Goal: Information Seeking & Learning: Learn about a topic

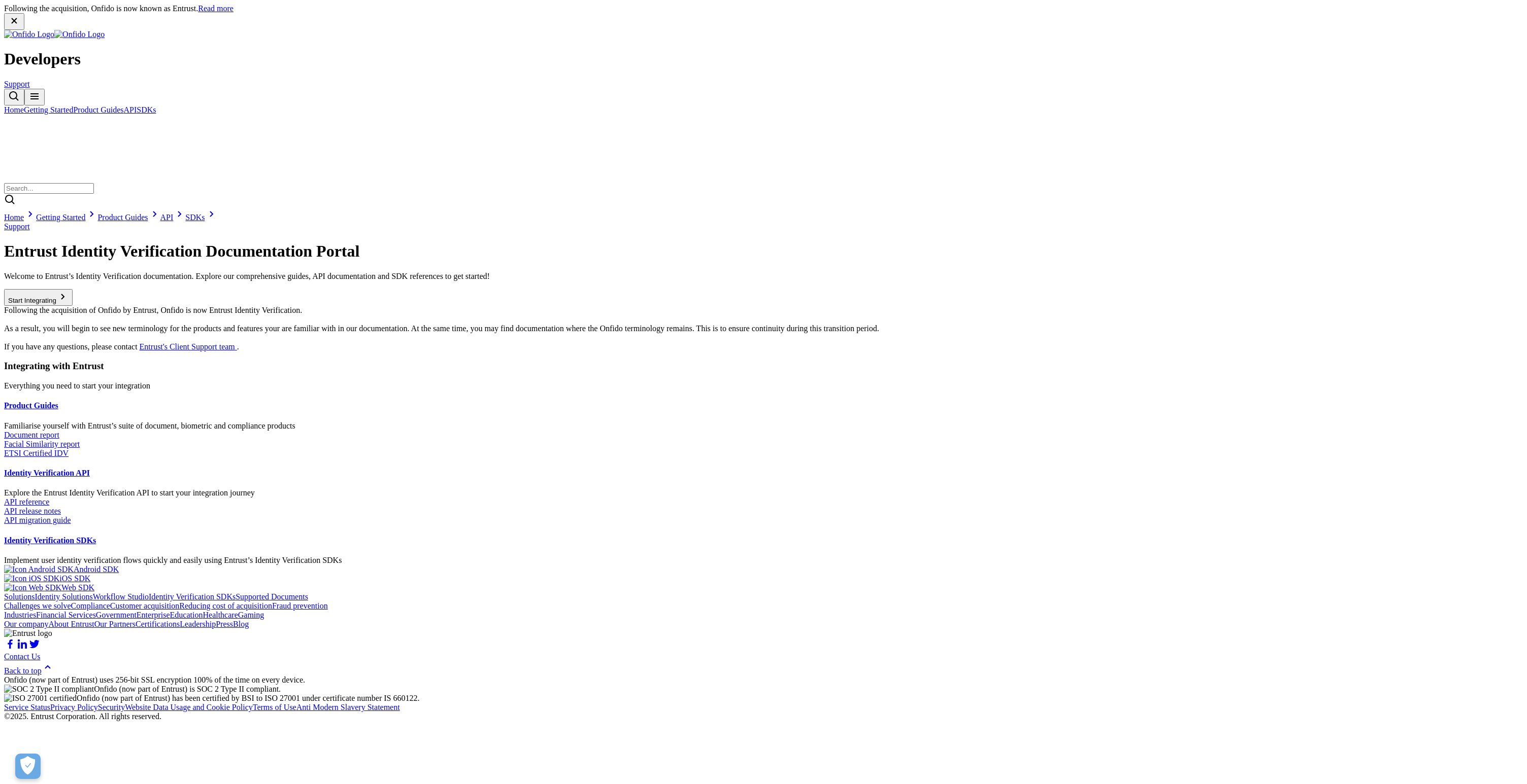
click at [123, 105] on link "Product Guides" at bounding box center [98, 109] width 50 height 9
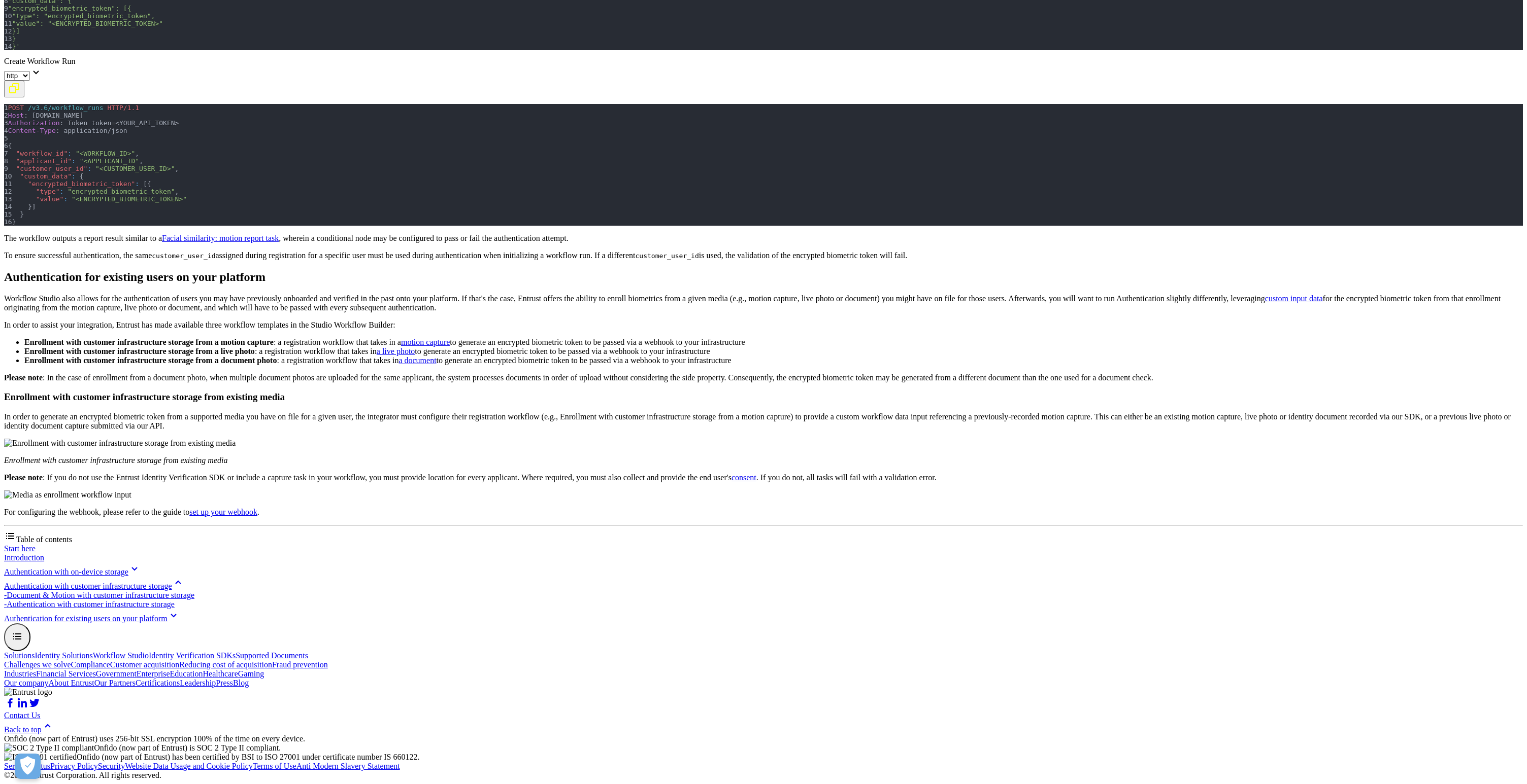
scroll to position [4269, 0]
click at [30, 81] on select "http bash" at bounding box center [17, 75] width 26 height 9
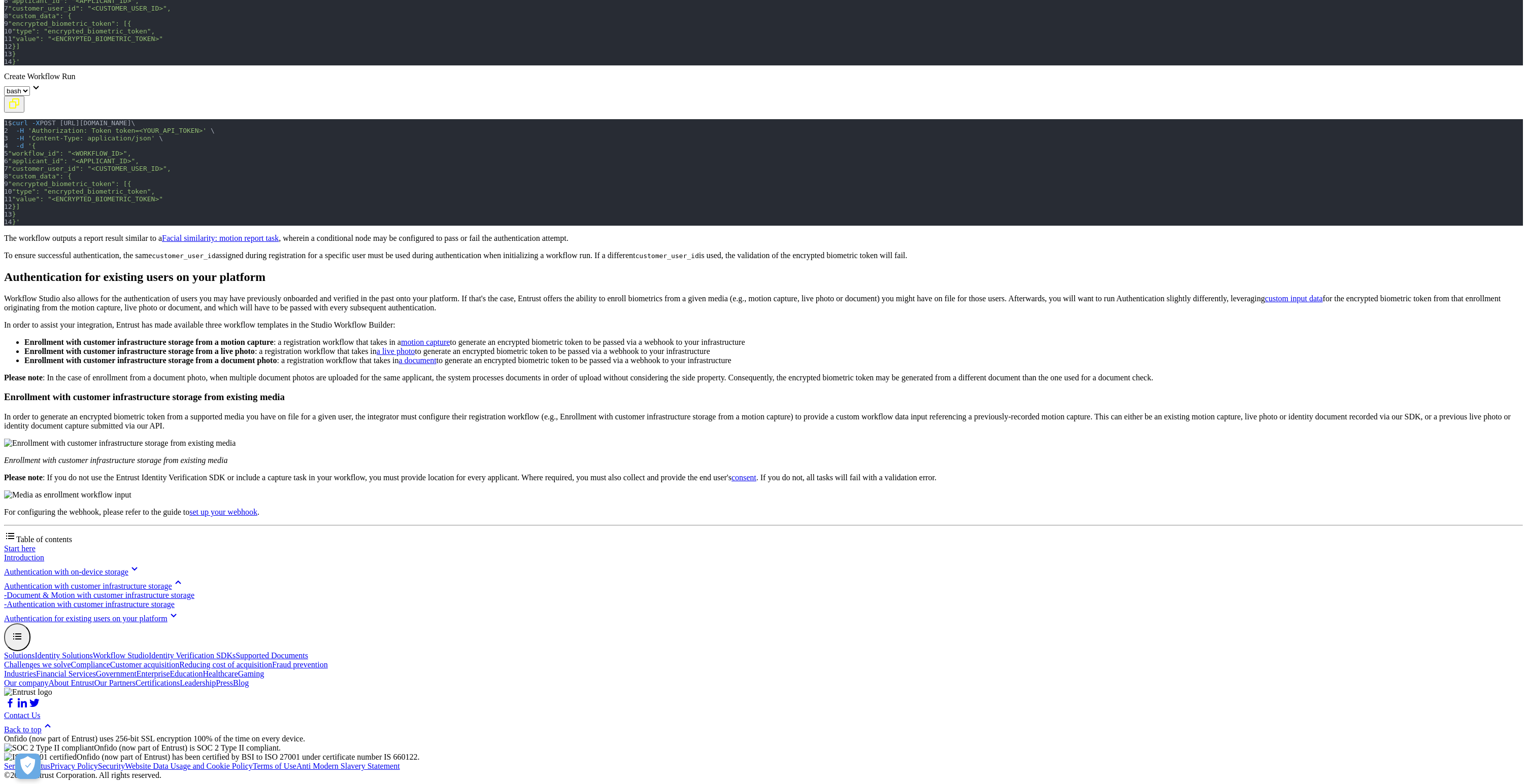
click at [30, 96] on select "http bash" at bounding box center [17, 91] width 26 height 9
select select "http"
click at [30, 96] on select "http bash" at bounding box center [17, 91] width 26 height 9
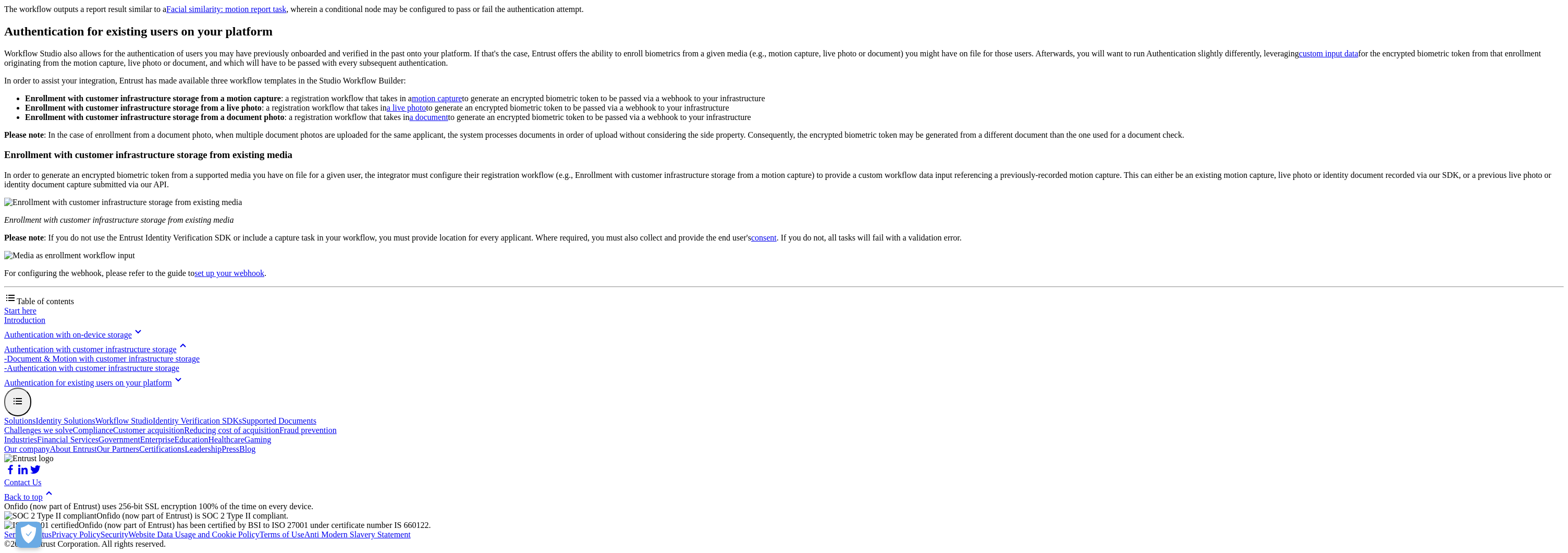
scroll to position [4263, 0]
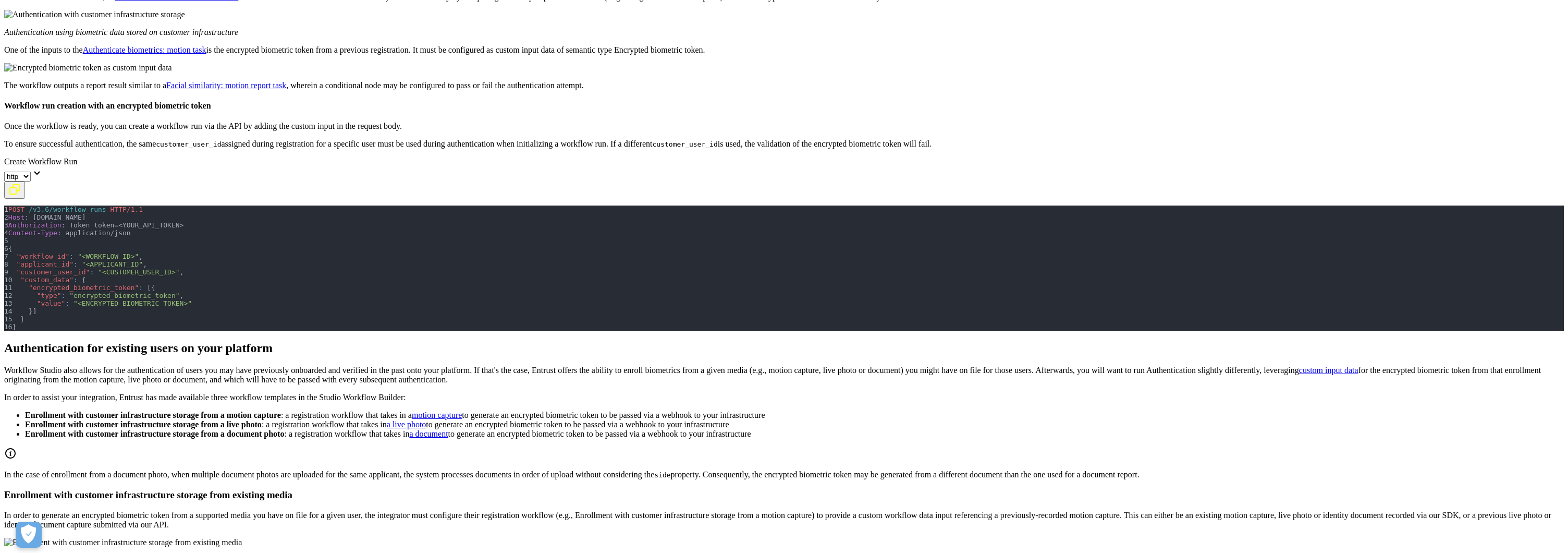
scroll to position [934, 0]
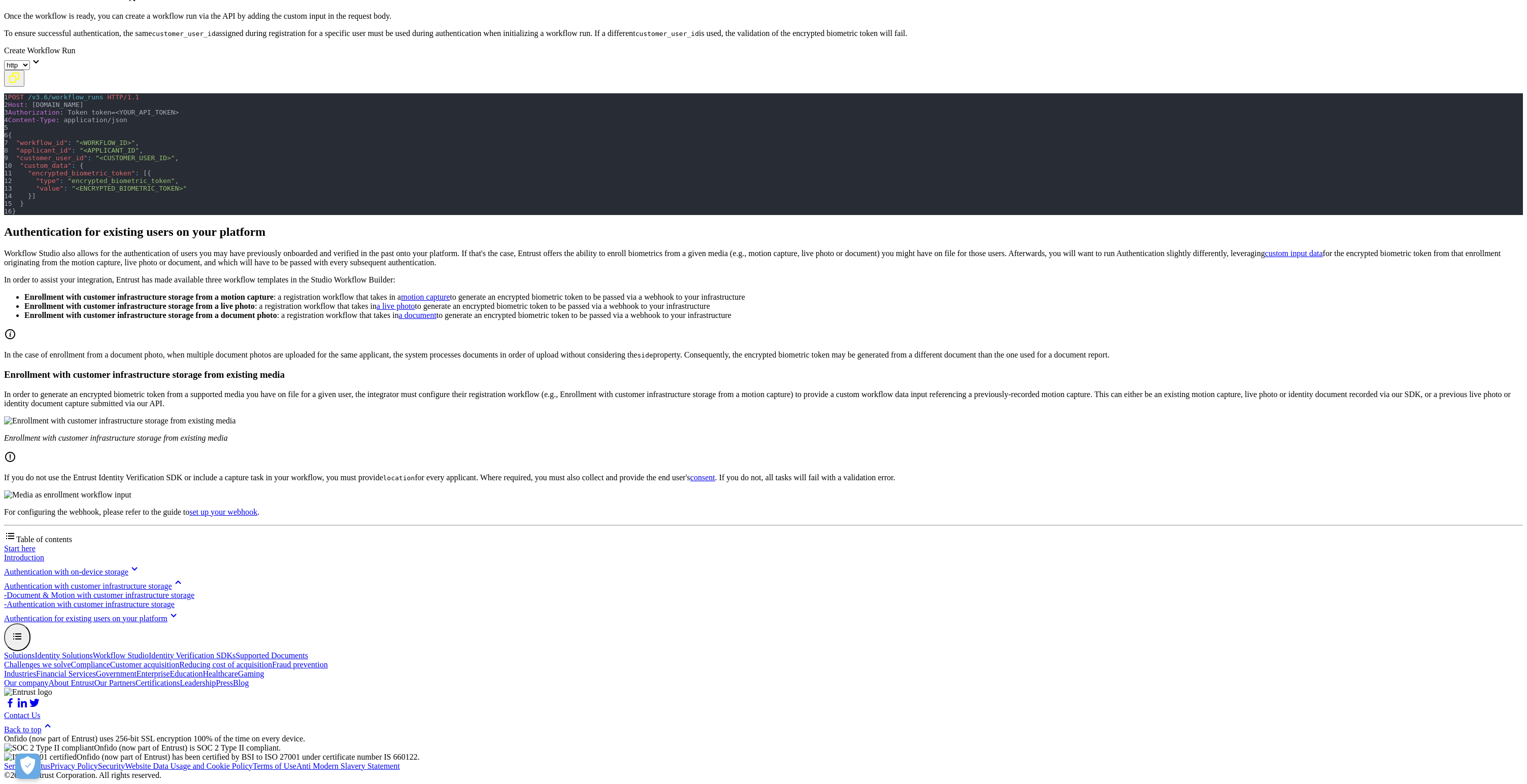
scroll to position [2137, 0]
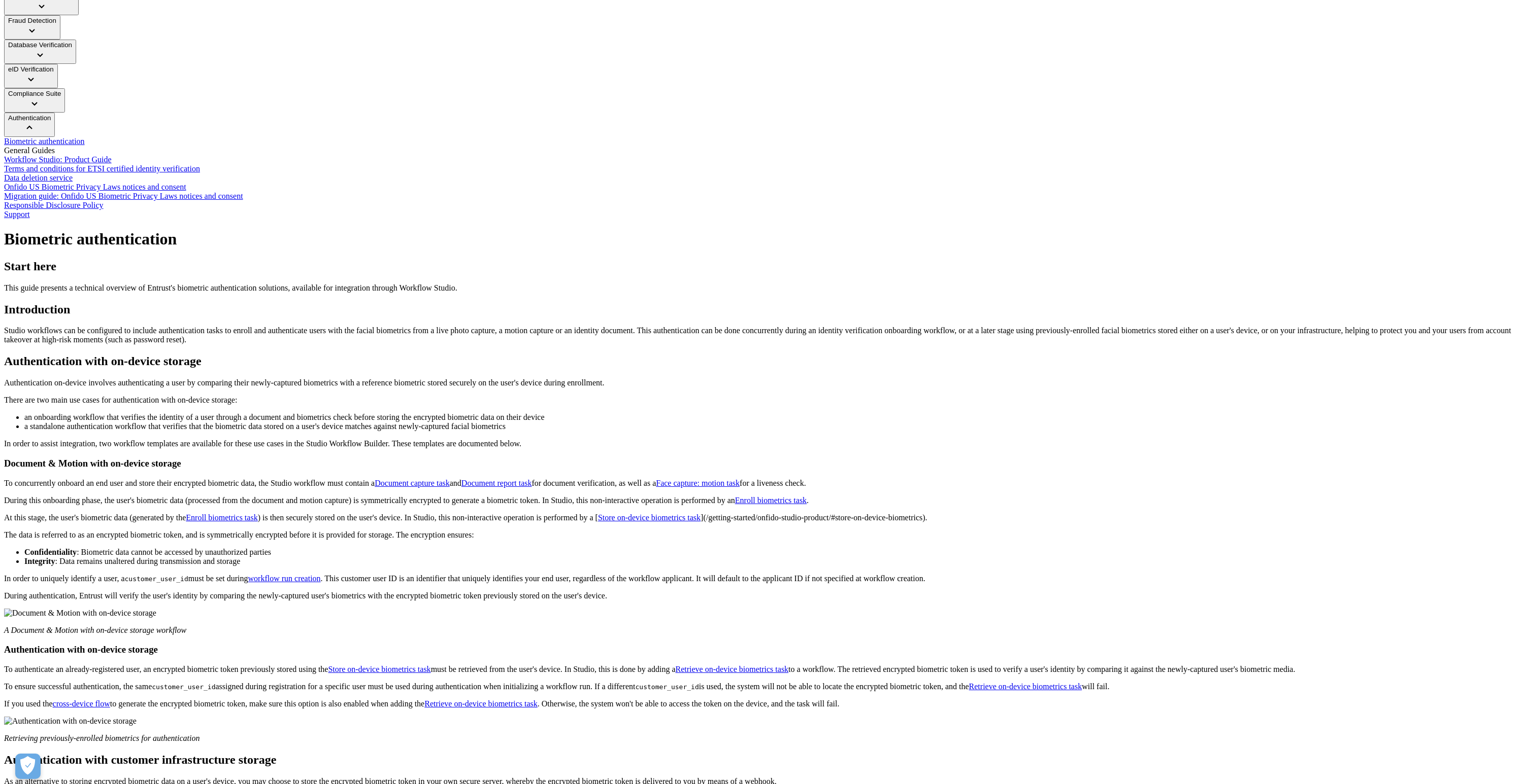
scroll to position [273, 0]
